Goal: Information Seeking & Learning: Learn about a topic

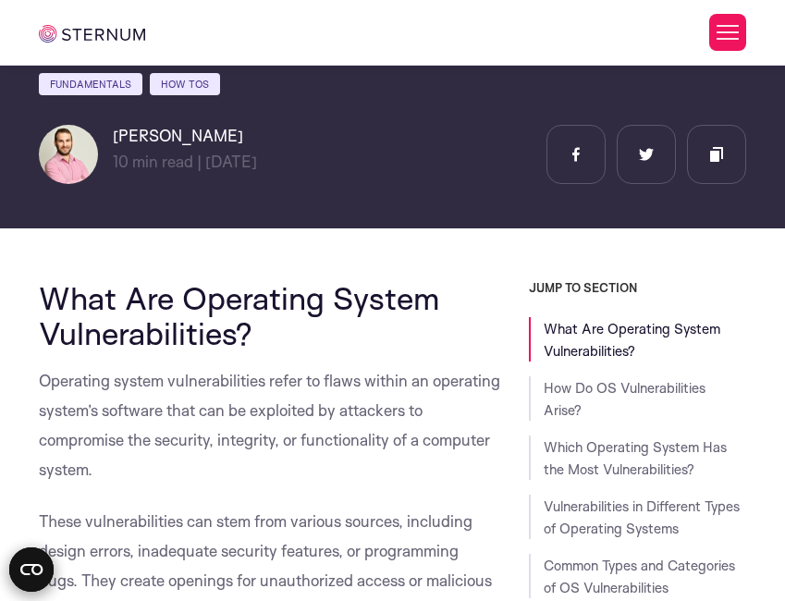
scroll to position [416, 0]
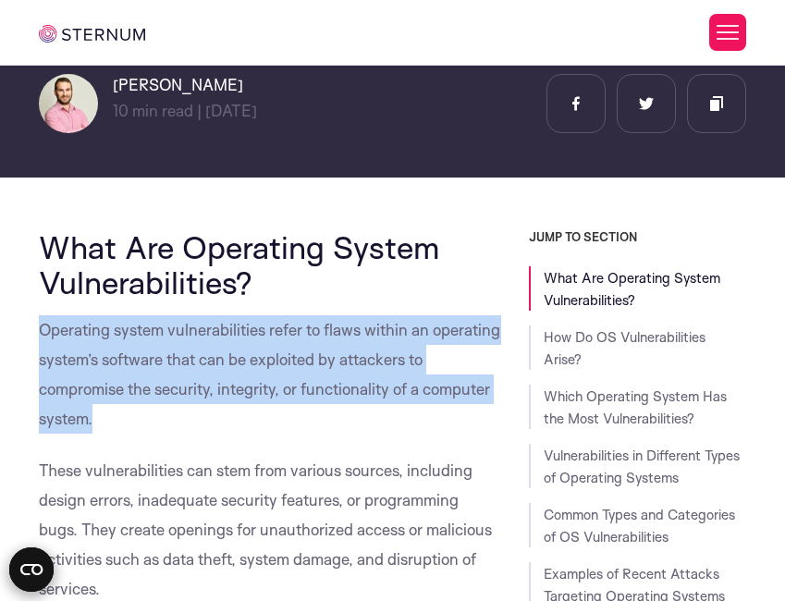
drag, startPoint x: 42, startPoint y: 322, endPoint x: 95, endPoint y: 411, distance: 104.5
click at [95, 411] on span "Operating system vulnerabilities refer to flaws within an operating system’s so…" at bounding box center [269, 374] width 461 height 108
copy span "Operating system vulnerabilities refer to flaws within an operating system’s so…"
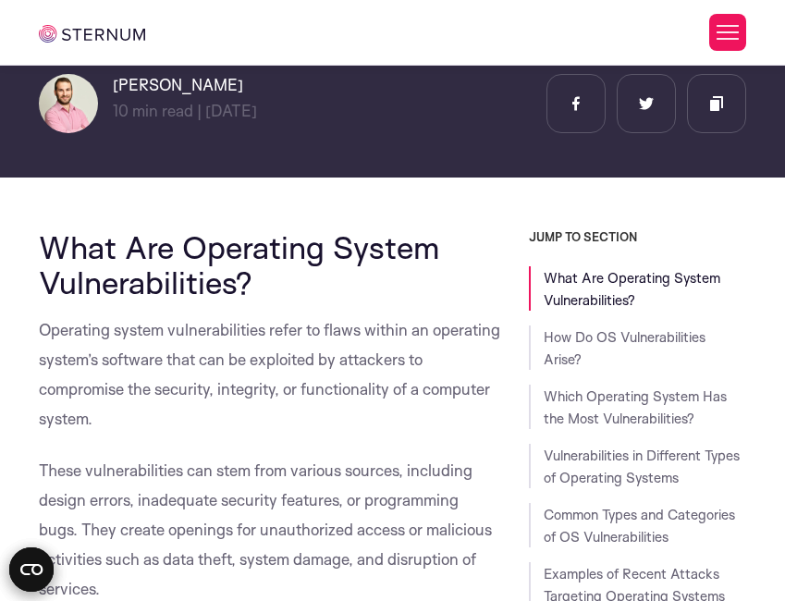
click at [217, 407] on p "Operating system vulnerabilities refer to flaws within an operating system’s so…" at bounding box center [269, 374] width 461 height 118
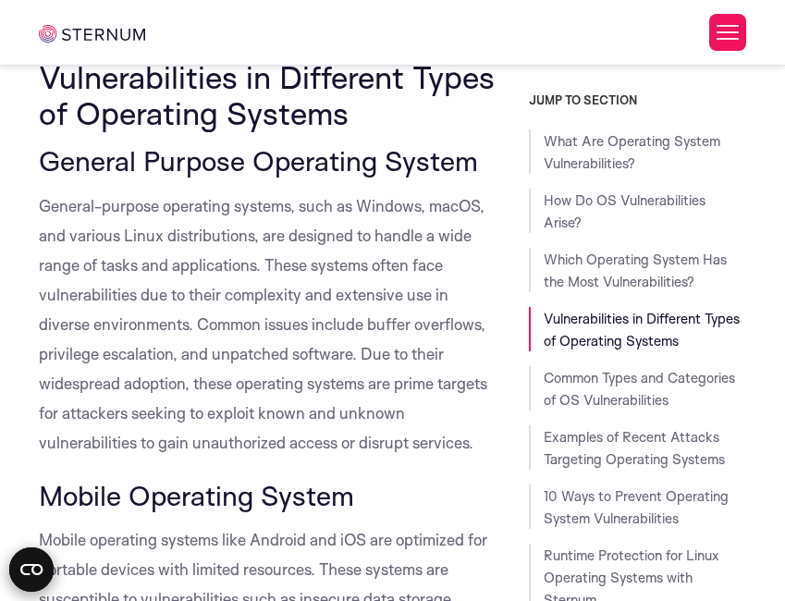
scroll to position [2684, 0]
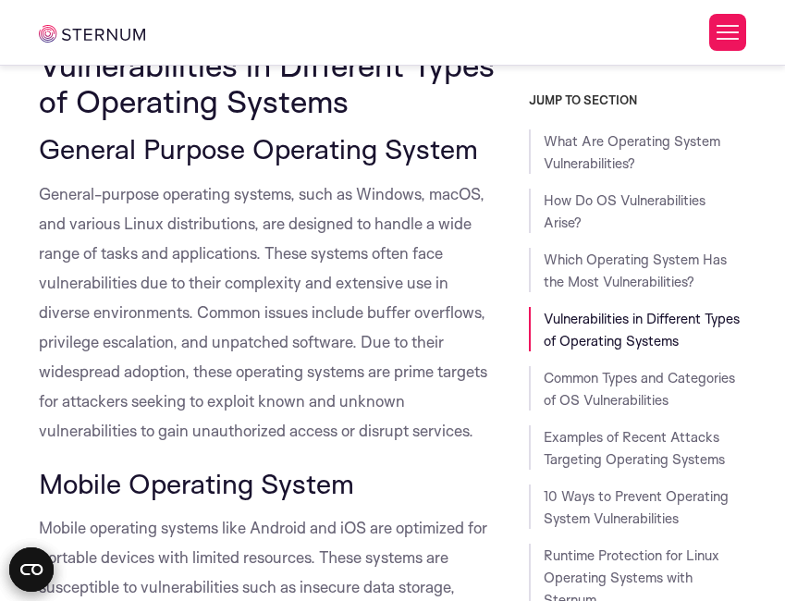
click at [264, 179] on p "General-purpose operating systems, such as Windows, macOS, and various Linux di…" at bounding box center [269, 312] width 461 height 266
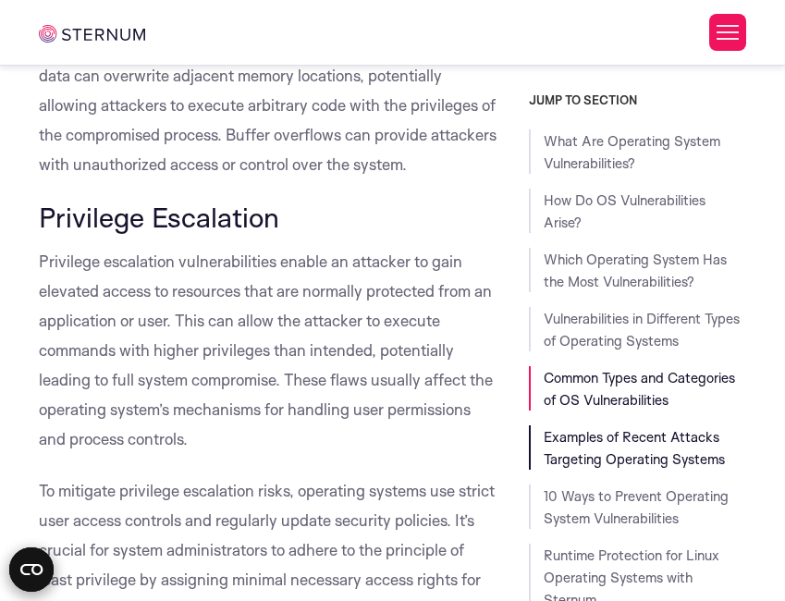
scroll to position [4386, 0]
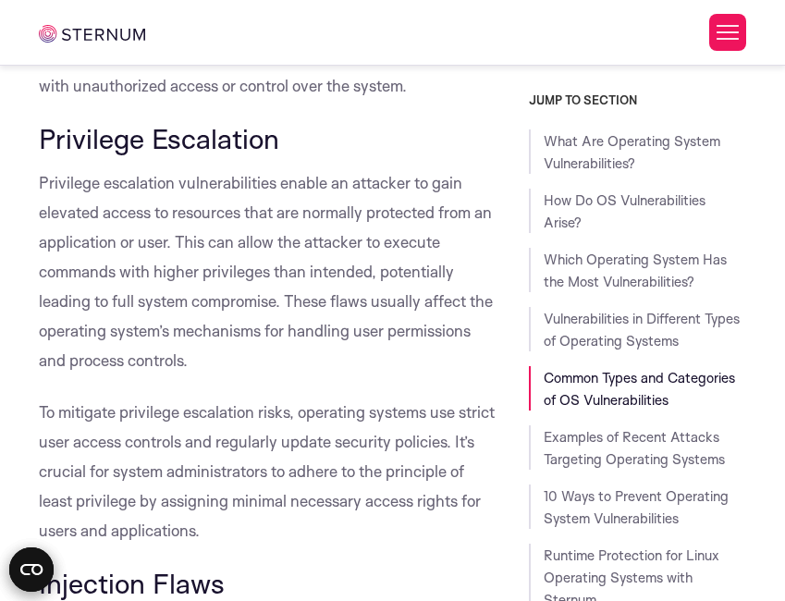
drag, startPoint x: 770, startPoint y: 282, endPoint x: 767, endPoint y: 240, distance: 41.8
click at [622, 541] on div "What Are Operating System Vulnerabilities? How Do OS Vulnerabilities Arise? Whi…" at bounding box center [637, 369] width 217 height 481
click at [618, 508] on li "10 Ways to Prevent Operating System Vulnerabilities" at bounding box center [637, 507] width 217 height 44
